Goal: Register for event/course

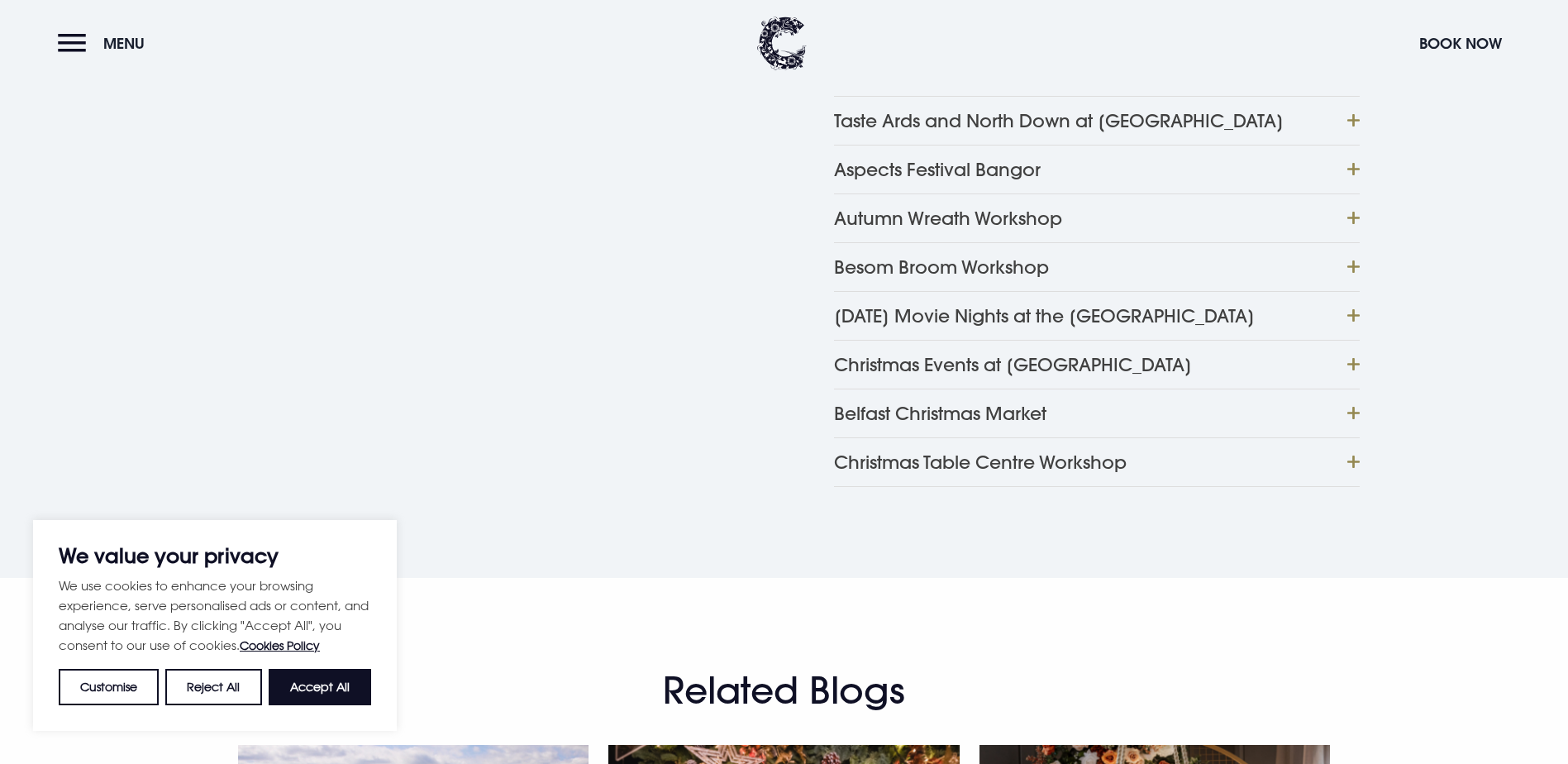
scroll to position [992, 0]
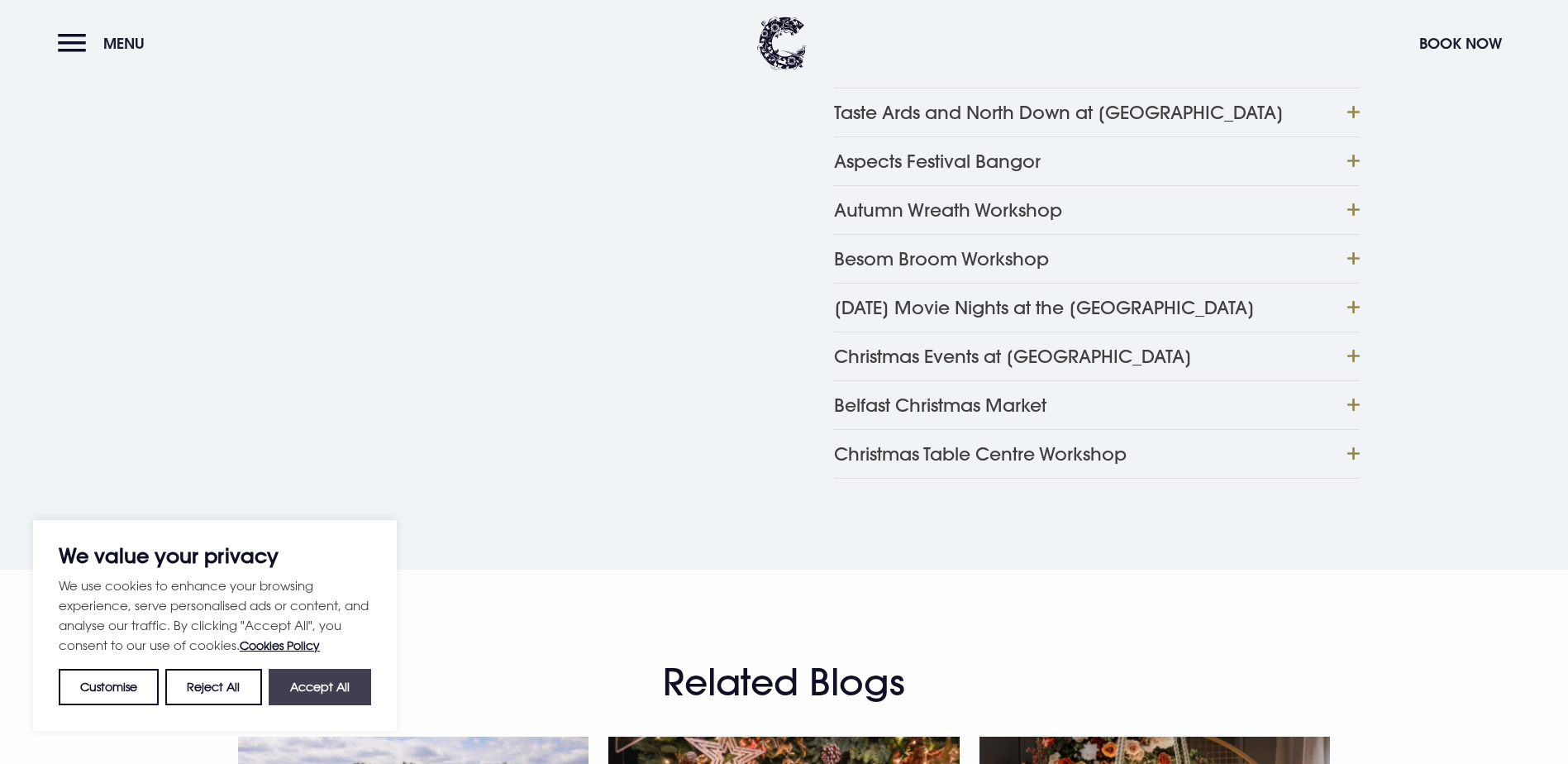
click at [344, 698] on button "Accept All" at bounding box center [321, 687] width 103 height 37
checkbox input "true"
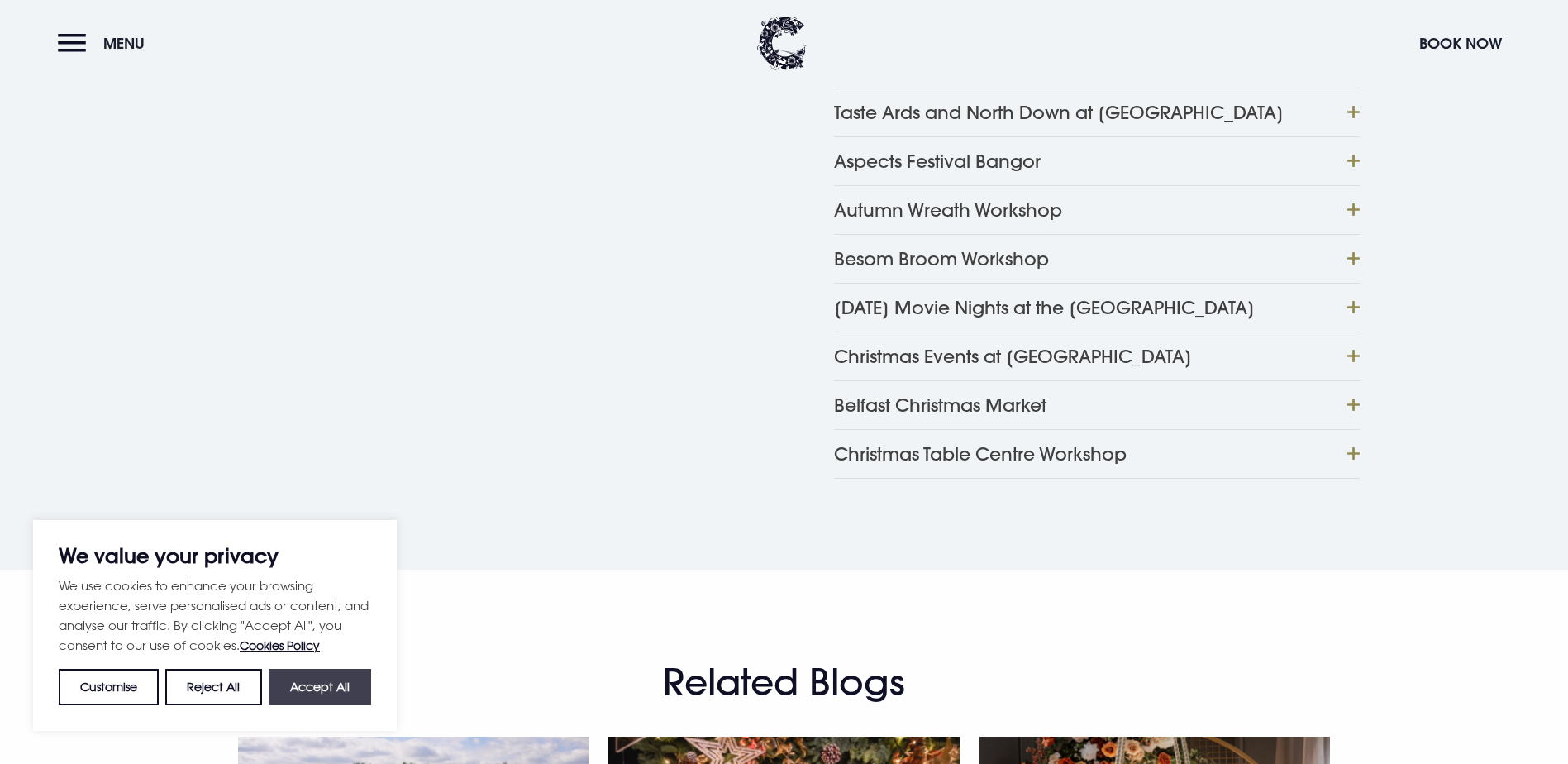
checkbox input "true"
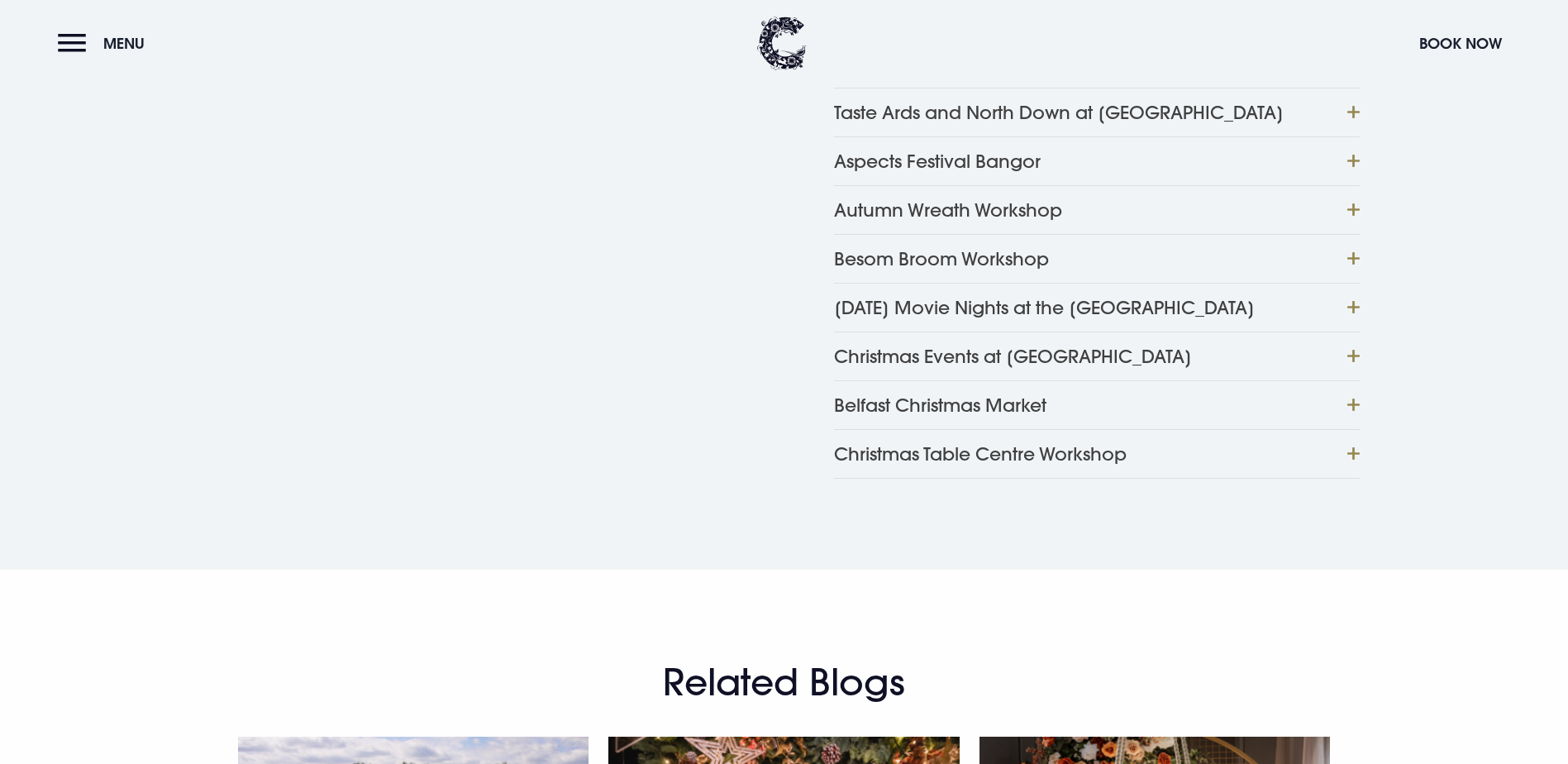
click at [1353, 234] on button "Autumn Wreath Workshop" at bounding box center [1097, 209] width 525 height 49
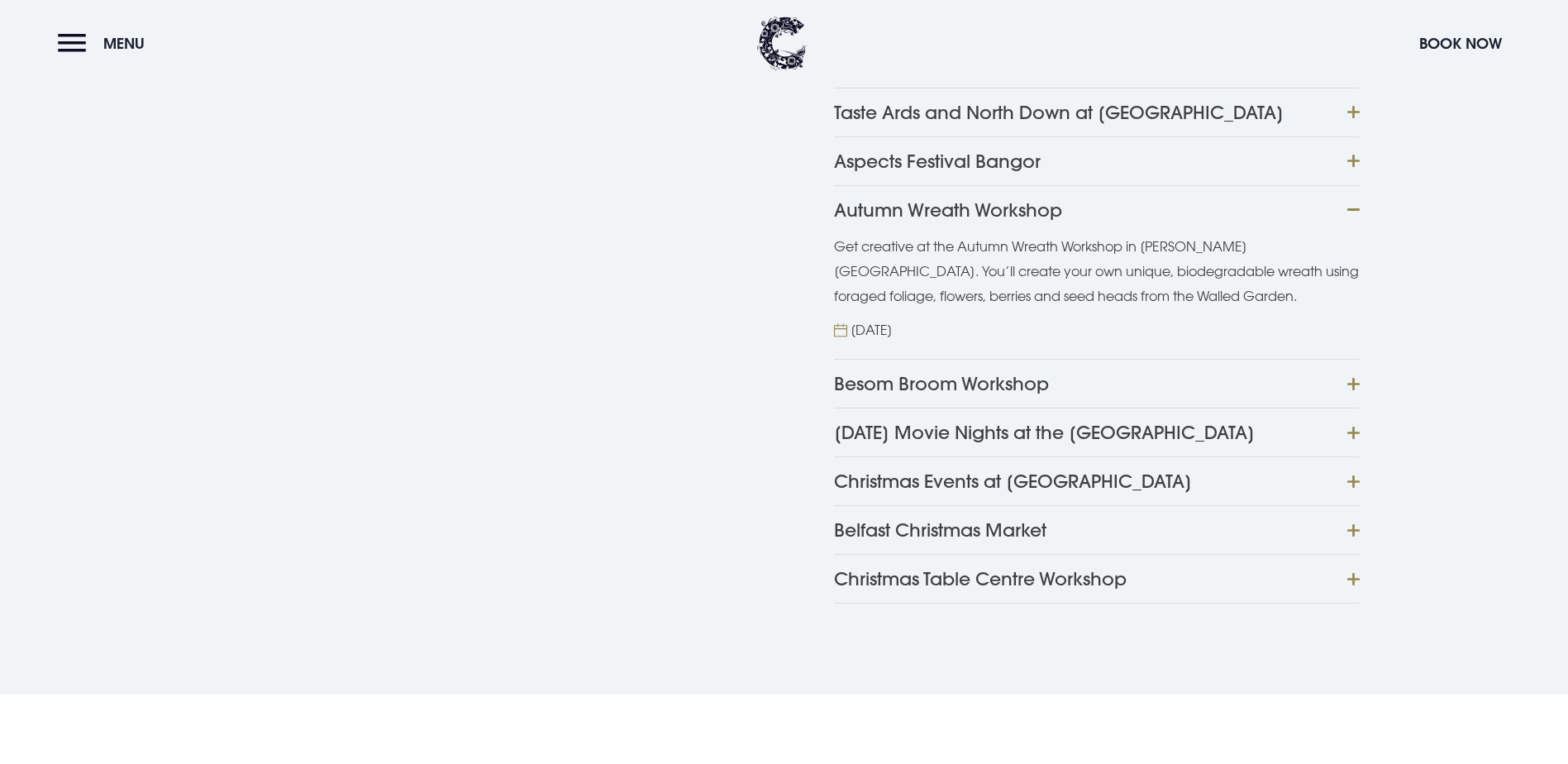
drag, startPoint x: 908, startPoint y: 496, endPoint x: 1163, endPoint y: 502, distance: 255.1
click at [1163, 343] on span "[DATE]" at bounding box center [1097, 330] width 525 height 25
click at [1343, 408] on button "Besom Broom Workshop" at bounding box center [1097, 383] width 525 height 49
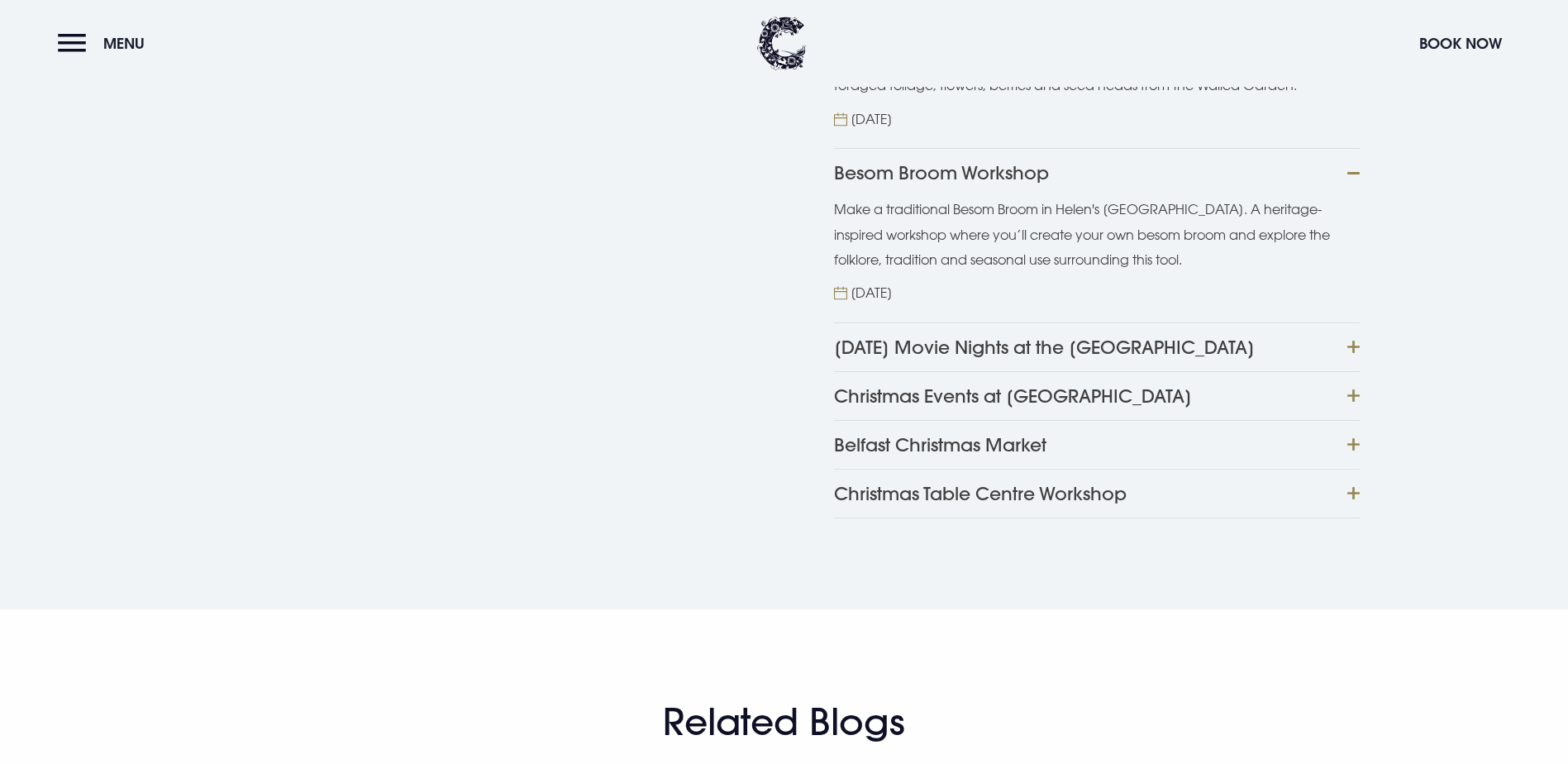
scroll to position [1240, 0]
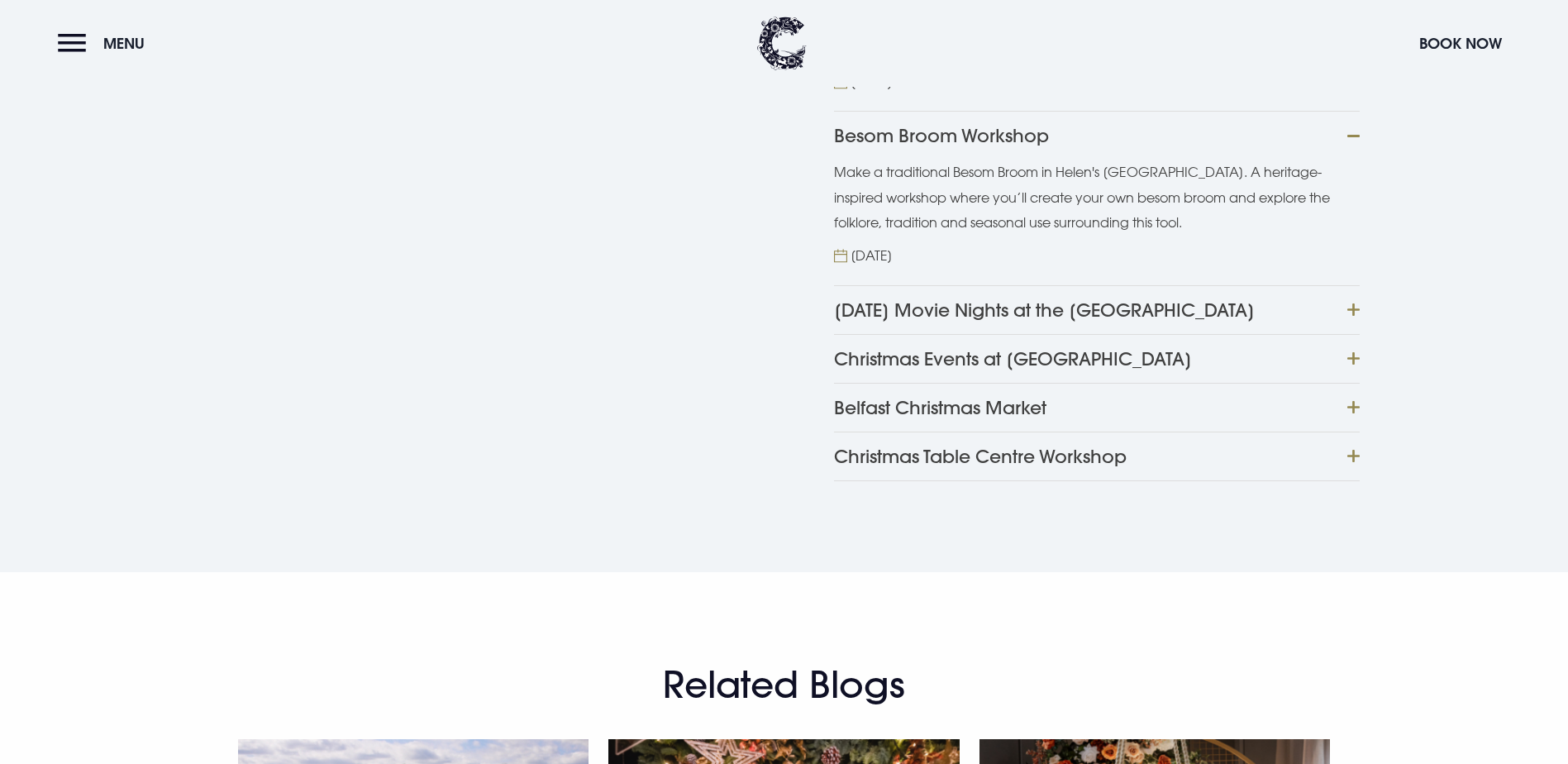
click at [1342, 383] on button "Christmas Events at [GEOGRAPHIC_DATA]" at bounding box center [1097, 358] width 525 height 49
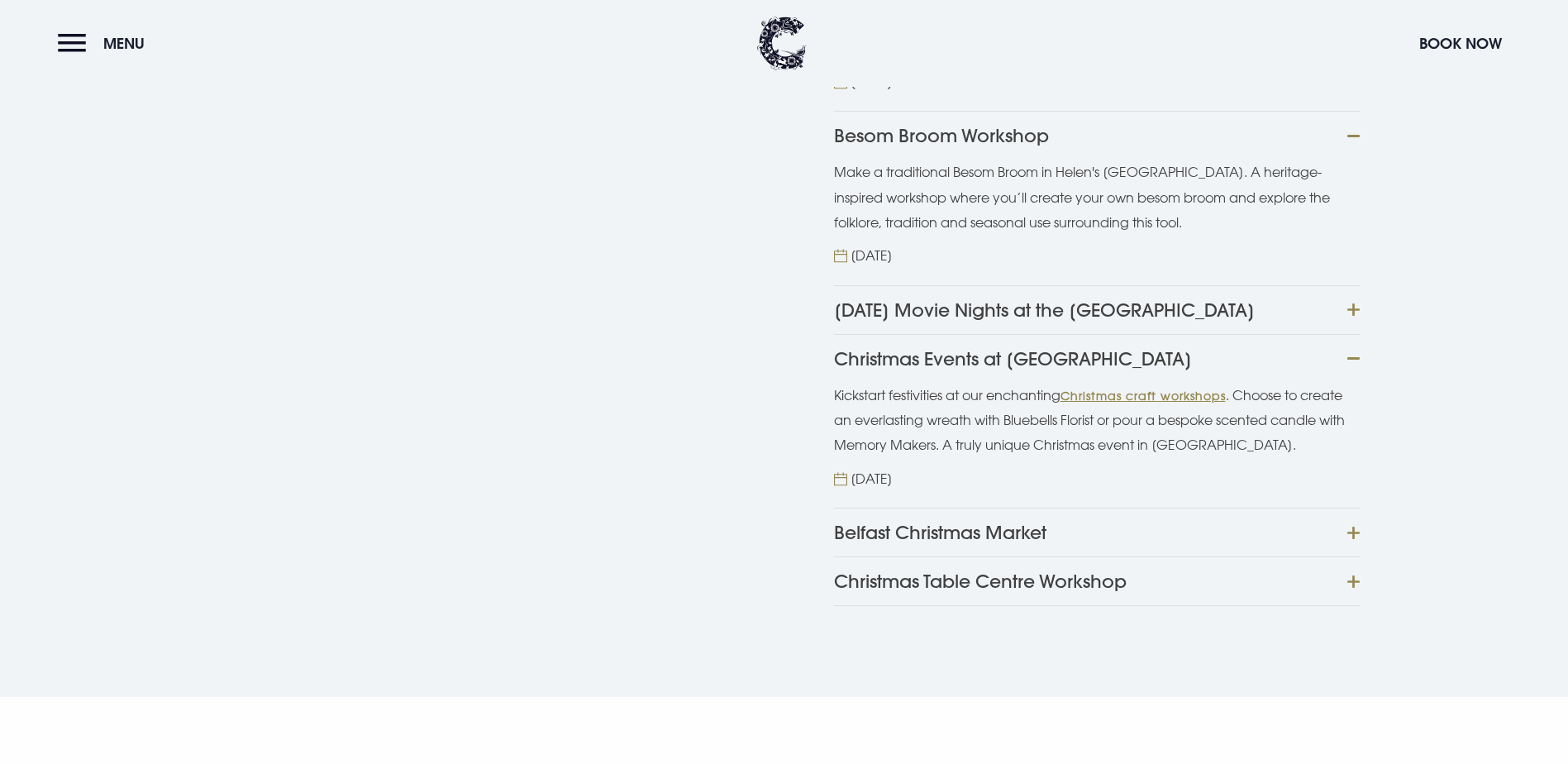
click at [1146, 402] on link "Christmas craft workshops" at bounding box center [1144, 395] width 165 height 14
